Goal: Information Seeking & Learning: Learn about a topic

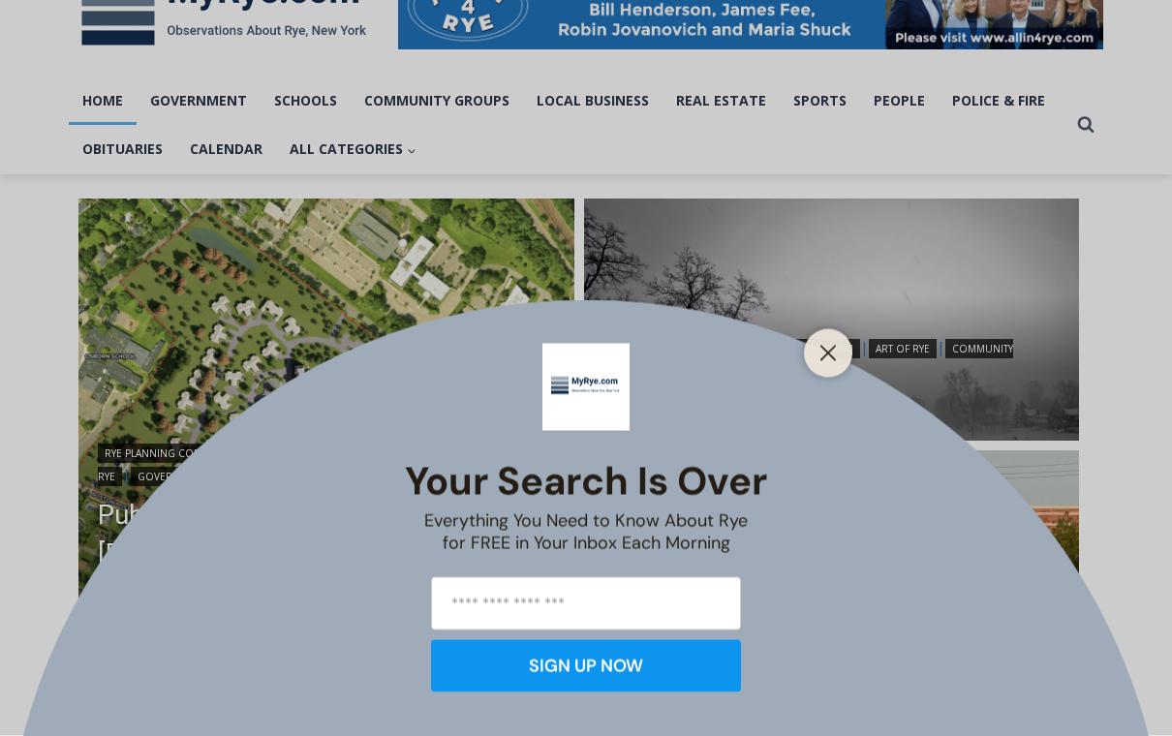
scroll to position [344, 0]
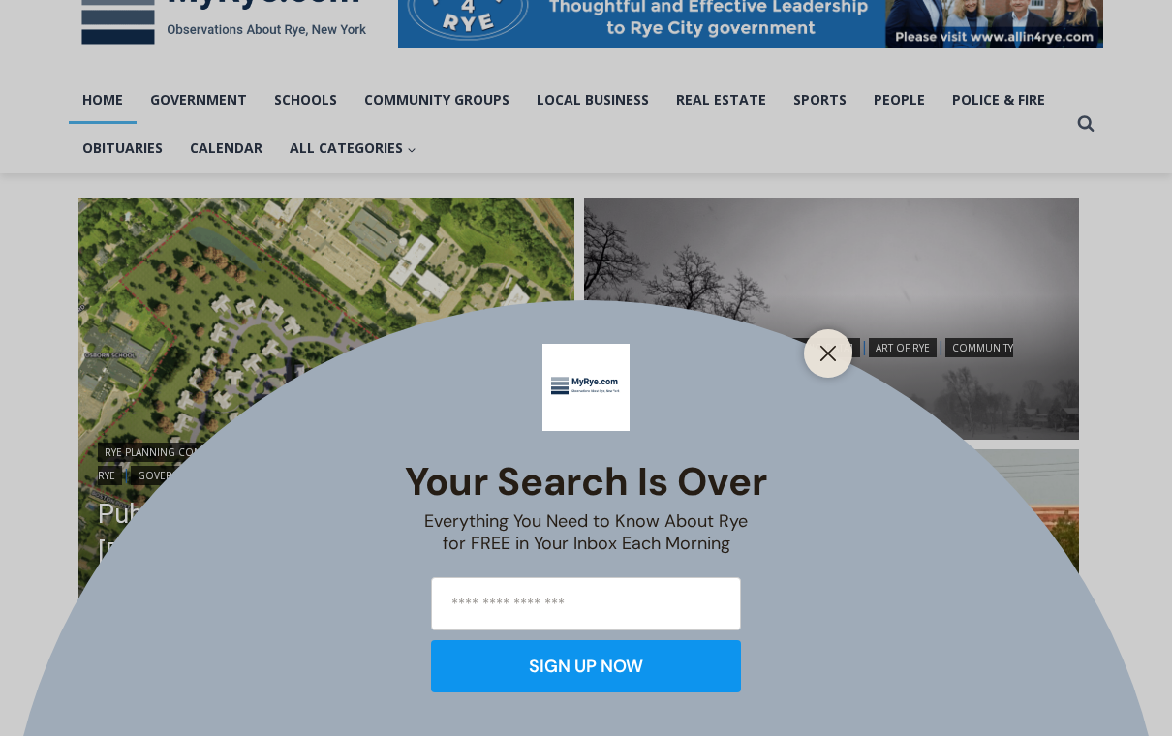
click at [813, 378] on div at bounding box center [828, 353] width 48 height 48
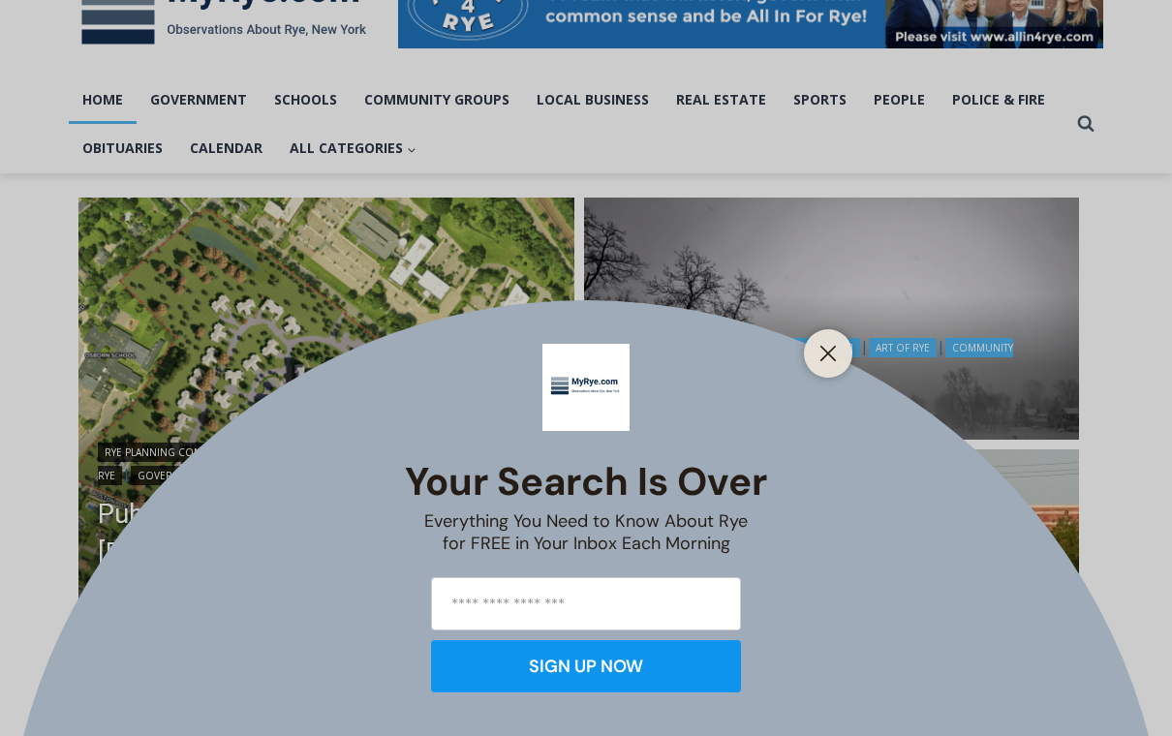
click at [825, 360] on line "Close" at bounding box center [829, 354] width 14 height 14
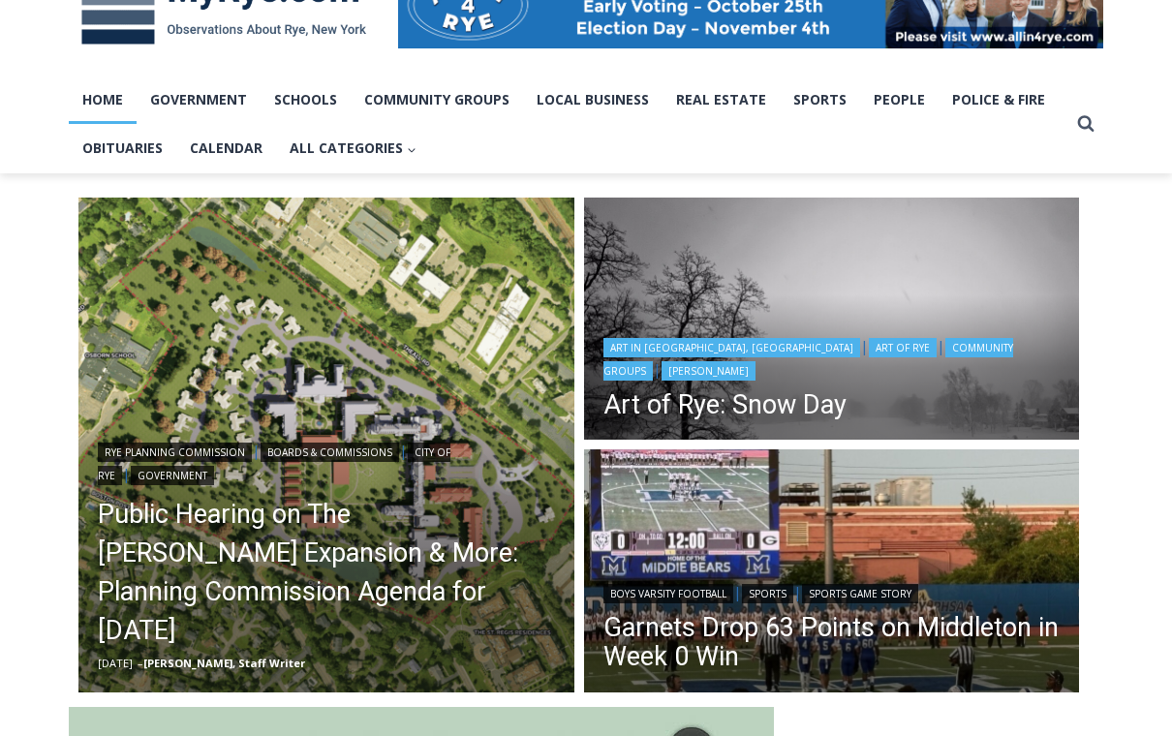
click at [834, 364] on link "Community Groups" at bounding box center [809, 359] width 410 height 43
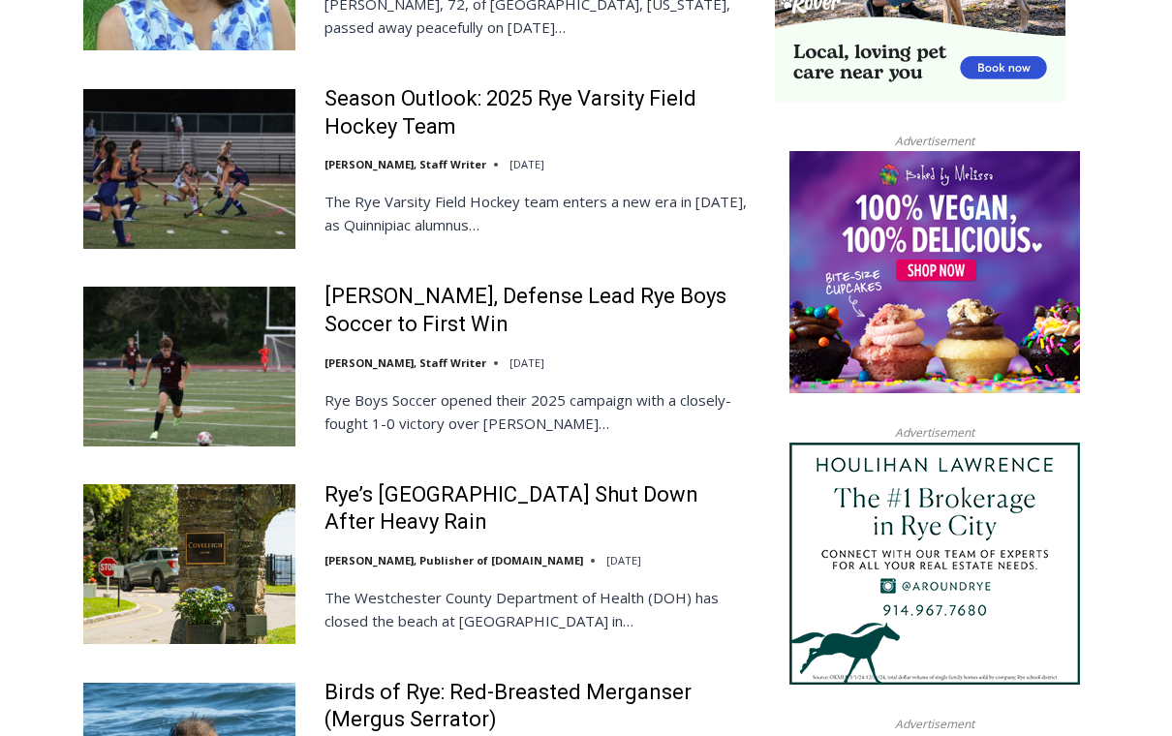
scroll to position [2039, 0]
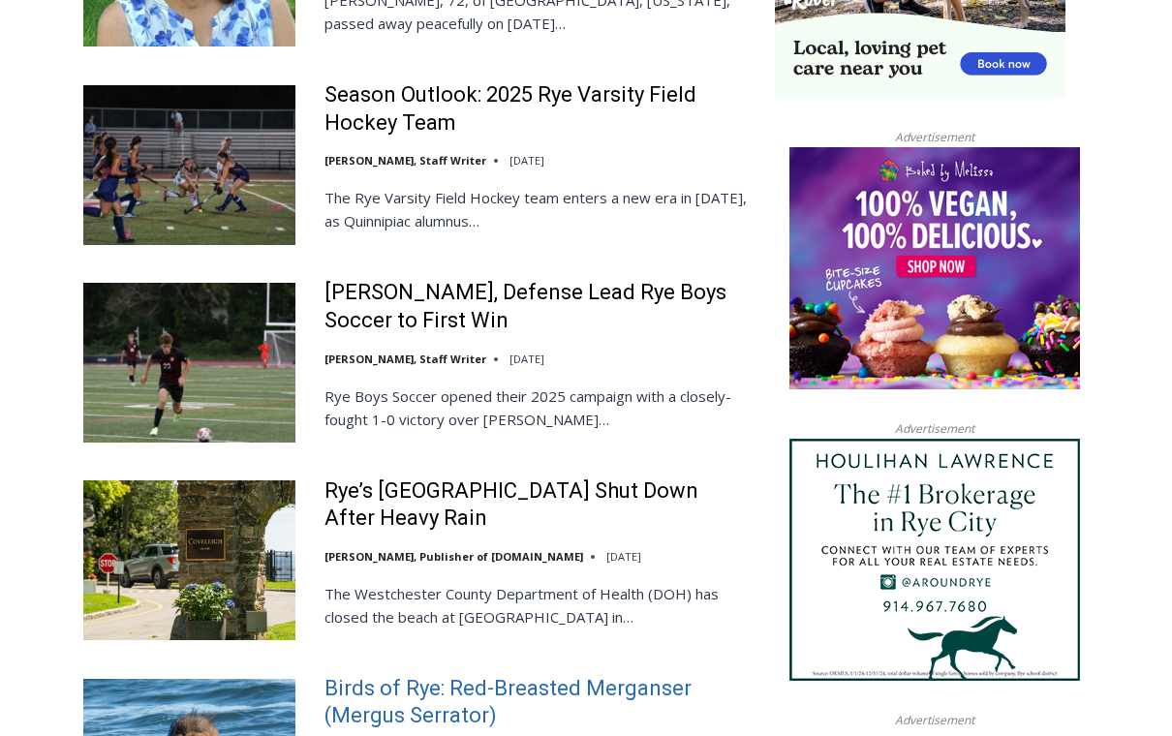
click at [557, 676] on link "Birds of Rye: Red-Breasted Merganser (Mergus Serrator)" at bounding box center [537, 703] width 425 height 55
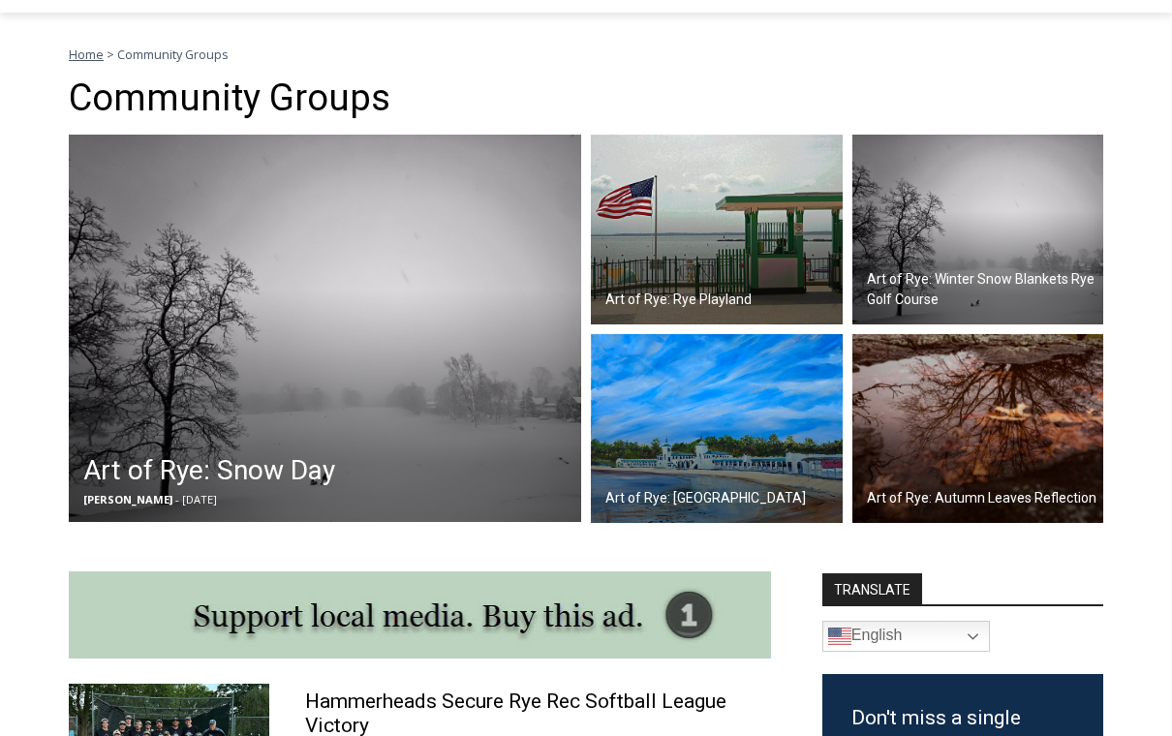
scroll to position [515, 0]
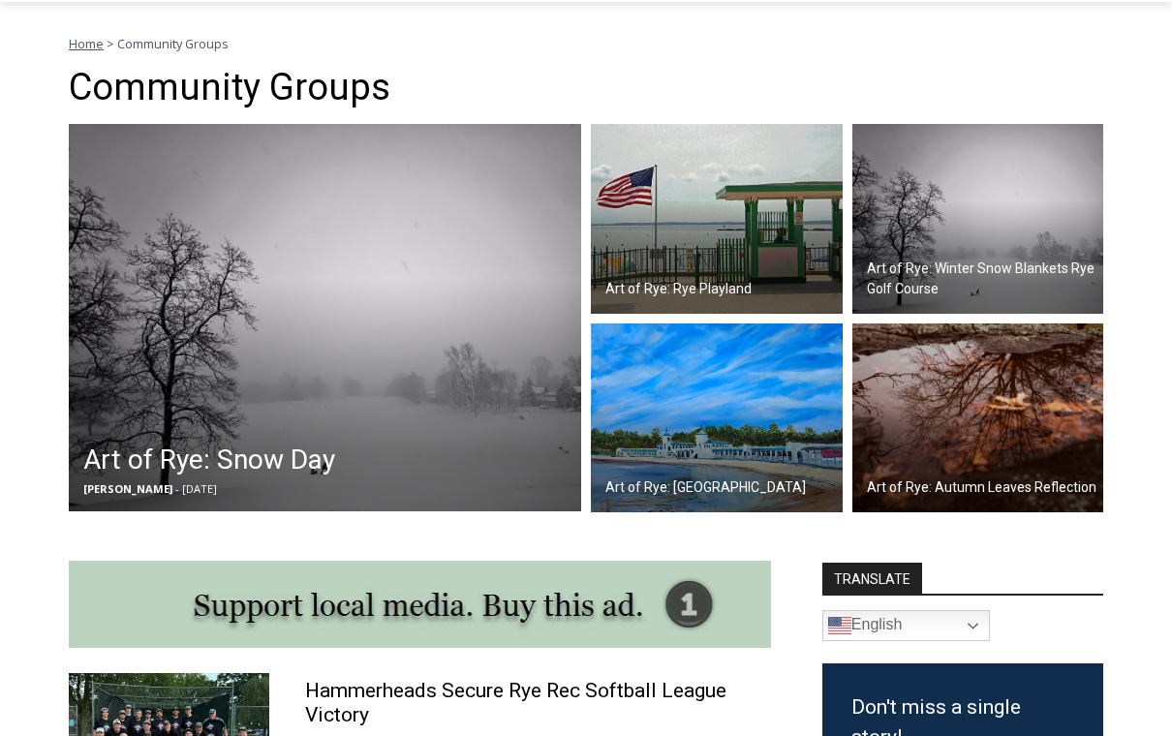
click at [337, 321] on img at bounding box center [325, 318] width 512 height 388
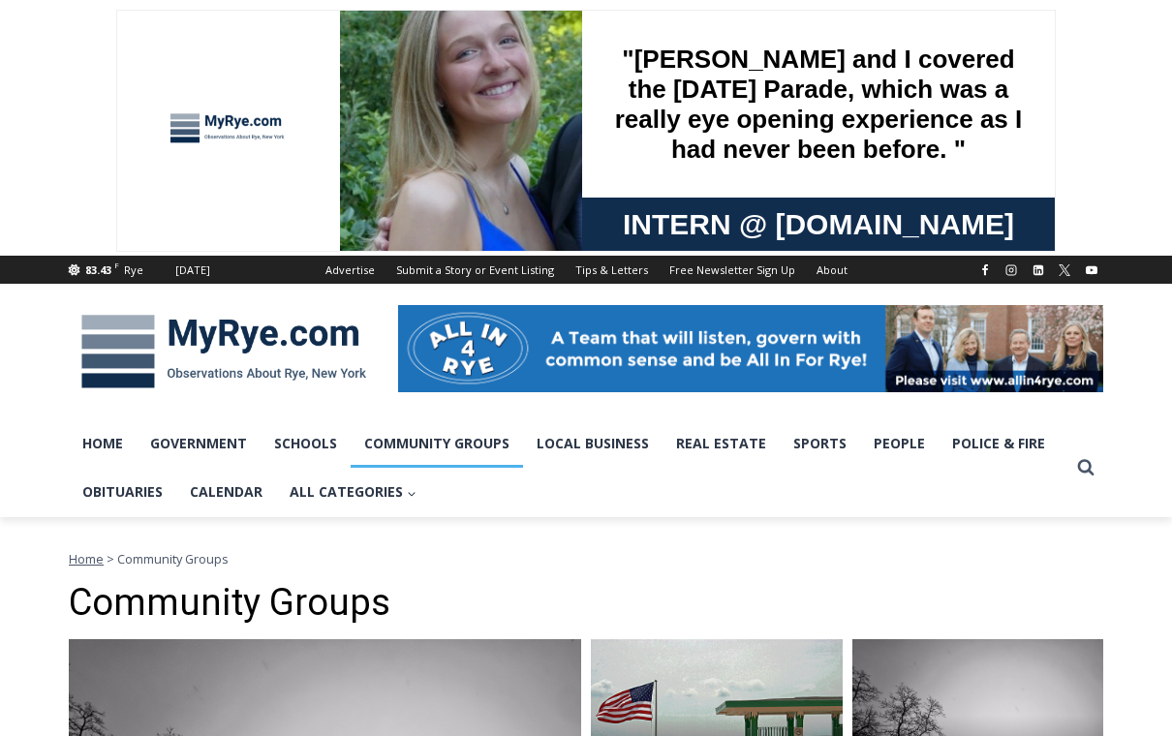
scroll to position [545, 0]
